Goal: Information Seeking & Learning: Check status

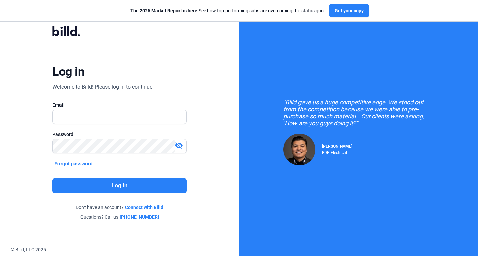
type input "[PERSON_NAME][EMAIL_ADDRESS][DOMAIN_NAME]"
click at [155, 185] on button "Log in" at bounding box center [119, 185] width 134 height 15
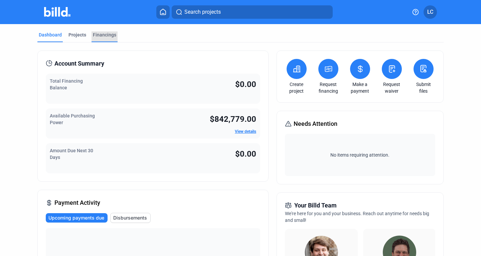
click at [103, 35] on div "Financings" at bounding box center [104, 34] width 23 height 7
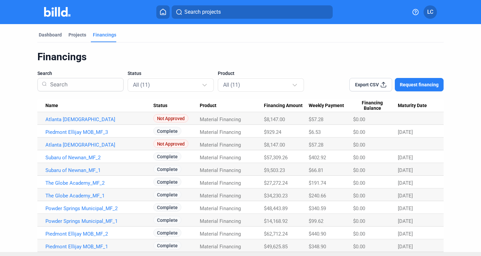
drag, startPoint x: 43, startPoint y: 34, endPoint x: 138, endPoint y: 38, distance: 95.0
click at [43, 34] on div "Dashboard" at bounding box center [50, 34] width 23 height 7
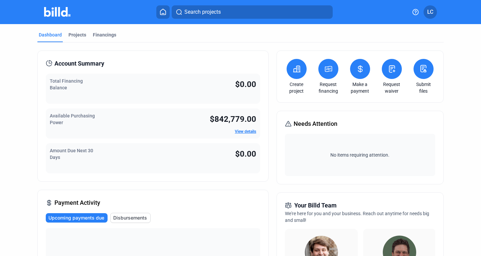
click at [249, 131] on link "View details" at bounding box center [245, 131] width 21 height 5
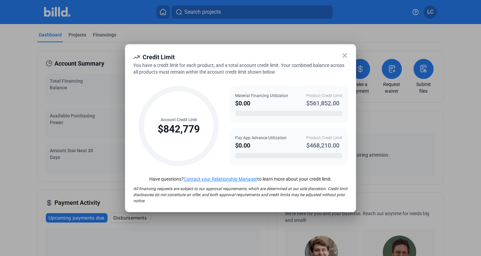
click at [345, 55] on icon at bounding box center [345, 55] width 4 height 4
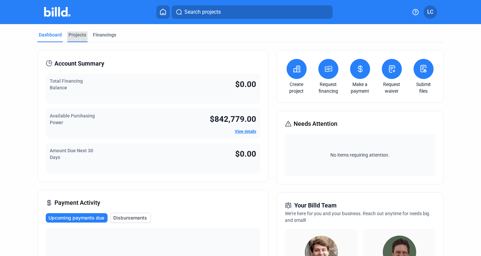
click at [80, 33] on div "Projects" at bounding box center [78, 34] width 18 height 7
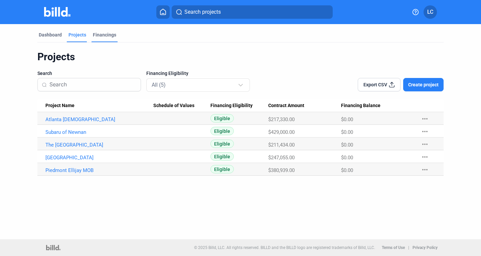
click at [105, 34] on div "Financings" at bounding box center [104, 34] width 23 height 7
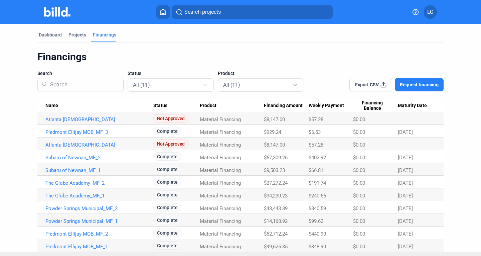
click at [167, 15] on button at bounding box center [162, 11] width 13 height 13
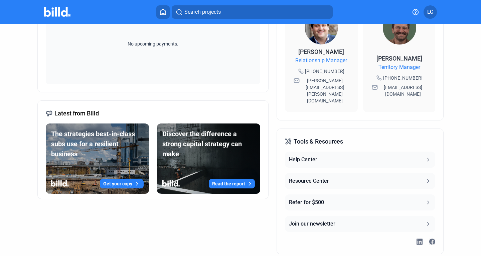
scroll to position [234, 0]
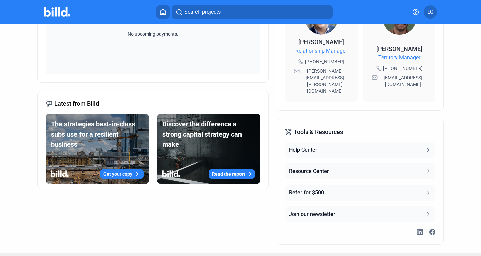
click at [351, 142] on button "Help Center" at bounding box center [360, 150] width 150 height 16
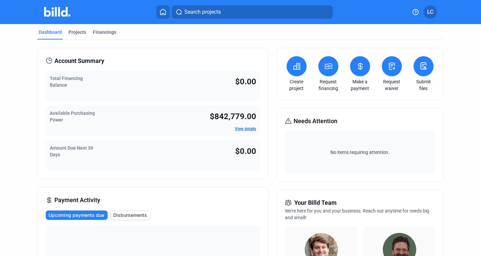
scroll to position [0, 0]
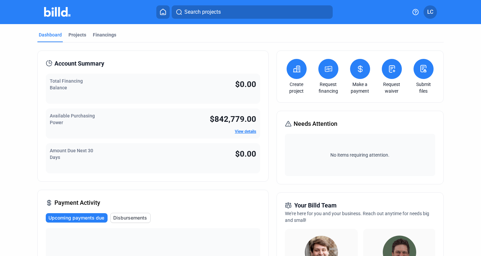
click at [324, 74] on button at bounding box center [328, 69] width 20 height 20
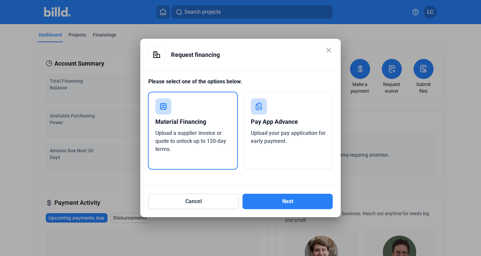
click at [327, 48] on mat-icon "close" at bounding box center [329, 50] width 8 height 8
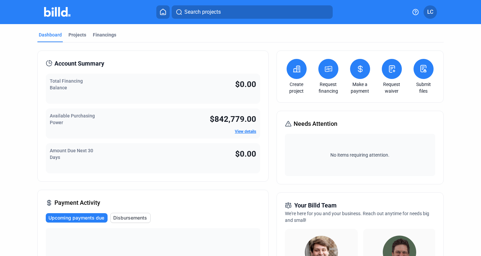
click at [433, 11] on span "LC" at bounding box center [430, 12] width 6 height 8
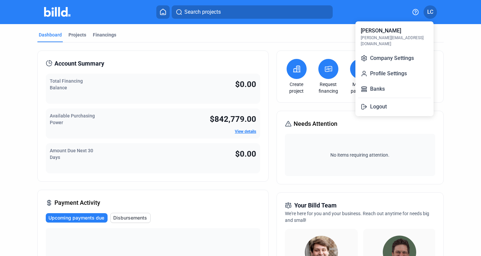
click at [164, 11] on div at bounding box center [240, 128] width 481 height 256
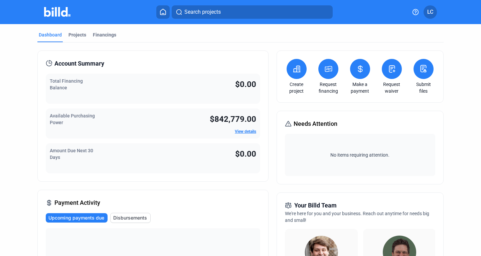
click at [162, 13] on icon at bounding box center [163, 12] width 7 height 6
click at [80, 35] on div "Projects" at bounding box center [78, 34] width 18 height 7
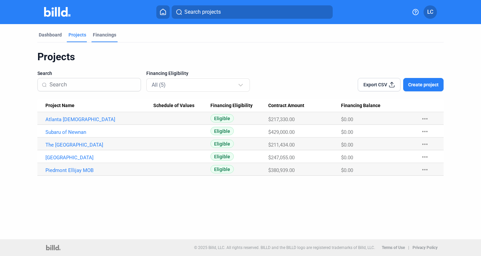
click at [108, 34] on div "Financings" at bounding box center [104, 34] width 23 height 7
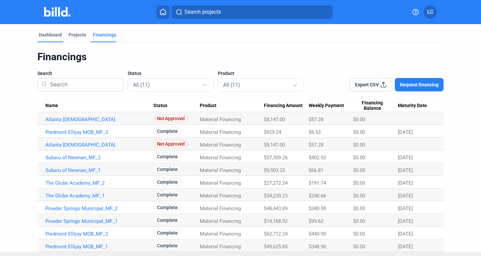
click at [42, 33] on div "Dashboard" at bounding box center [50, 34] width 23 height 7
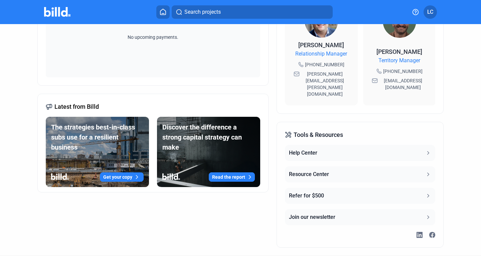
scroll to position [237, 0]
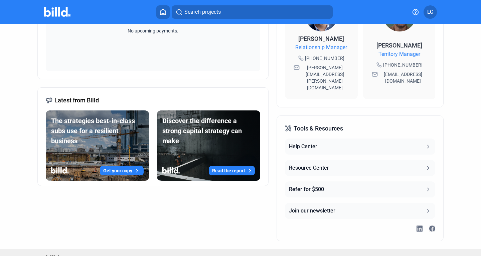
click at [326, 138] on button "Help Center" at bounding box center [360, 146] width 150 height 16
click at [335, 160] on button "Resource Center" at bounding box center [360, 168] width 150 height 16
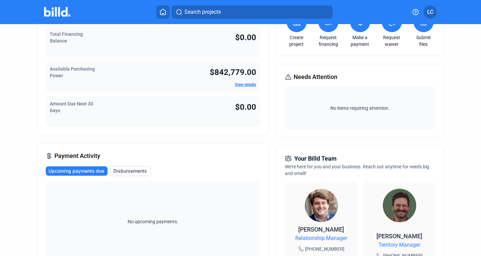
scroll to position [0, 0]
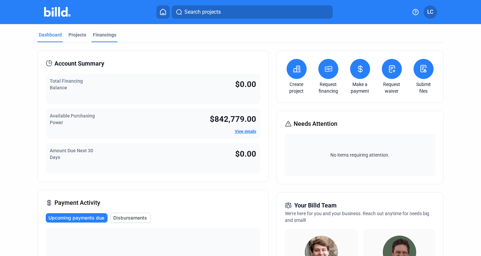
click at [101, 36] on div "Financings" at bounding box center [104, 34] width 23 height 7
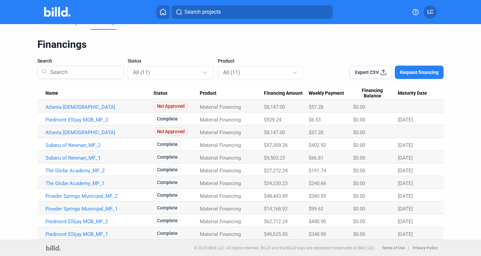
scroll to position [13, 0]
click at [381, 71] on icon at bounding box center [383, 72] width 7 height 7
click at [84, 233] on link "Piedmont Ellijay MOB_MF_1" at bounding box center [99, 234] width 108 height 6
click at [95, 234] on link "Piedmont Ellijay MOB_MF_1" at bounding box center [99, 234] width 108 height 6
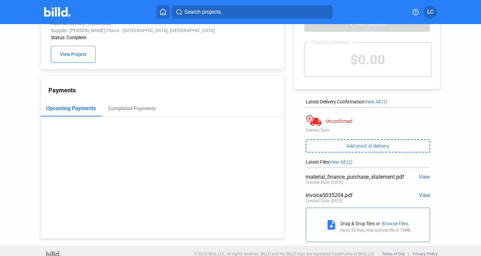
scroll to position [32, 0]
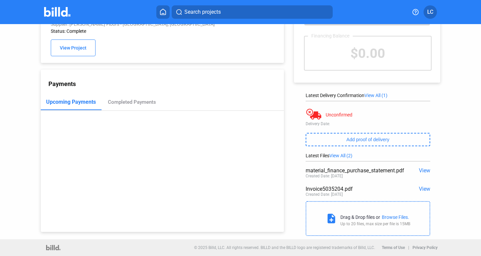
click at [419, 188] on span "View" at bounding box center [424, 188] width 11 height 6
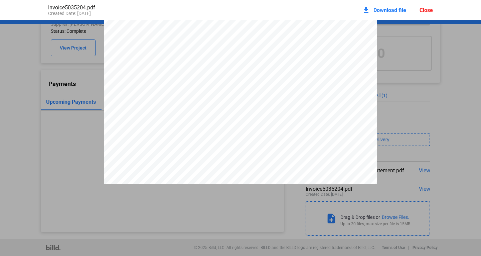
scroll to position [195, 0]
drag, startPoint x: 428, startPoint y: 11, endPoint x: 433, endPoint y: 10, distance: 4.7
click at [428, 11] on div "Close" at bounding box center [426, 10] width 13 height 6
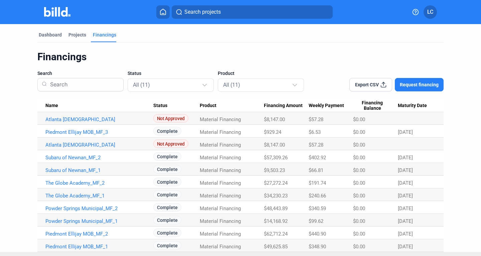
drag, startPoint x: 288, startPoint y: 195, endPoint x: 261, endPoint y: 184, distance: 28.8
click at [261, 184] on tbody "Atlanta West Pentecostal Church_MF_2 Not Approved Material Financing $8,147.00 …" at bounding box center [240, 182] width 406 height 140
drag, startPoint x: 77, startPoint y: 119, endPoint x: 192, endPoint y: 135, distance: 116.4
click at [77, 119] on link "Atlanta [DEMOGRAPHIC_DATA]" at bounding box center [99, 119] width 108 height 6
click at [103, 131] on link "Piedmont Ellijay MOB_MF_3" at bounding box center [99, 132] width 108 height 6
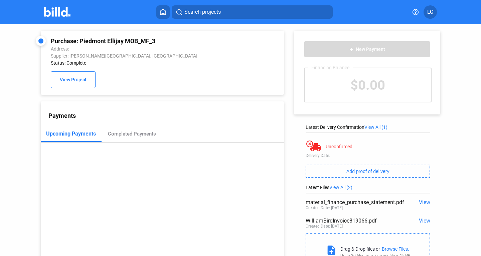
scroll to position [32, 0]
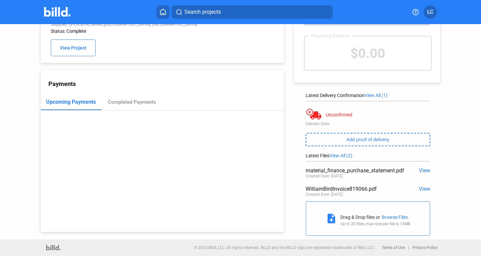
click at [421, 168] on span "View" at bounding box center [424, 170] width 11 height 6
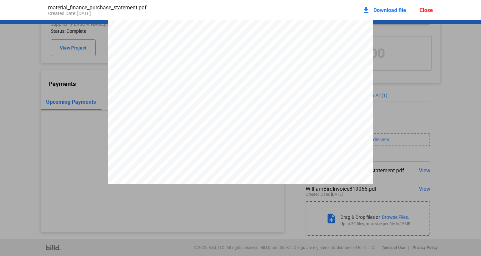
scroll to position [830, 0]
click at [429, 9] on div "Close" at bounding box center [426, 10] width 13 height 6
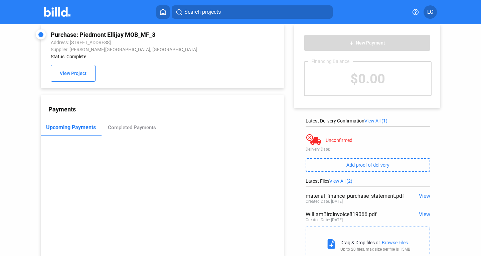
scroll to position [0, 0]
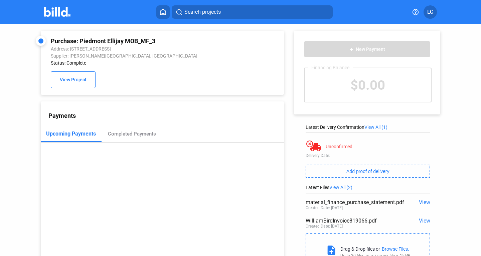
click at [64, 12] on img at bounding box center [57, 12] width 26 height 10
